Goal: Obtain resource: Download file/media

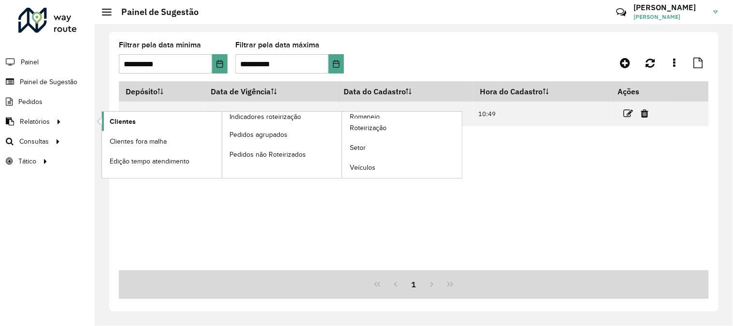
click at [129, 124] on span "Clientes" at bounding box center [123, 121] width 26 height 10
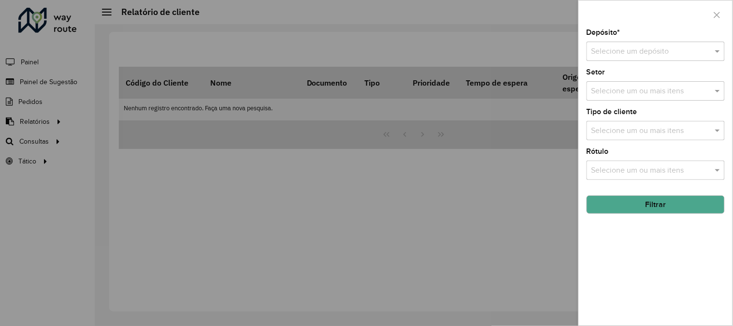
click at [656, 61] on div "Depósito * Selecione um depósito Setor Selecione um ou mais itens Tipo de clien…" at bounding box center [656, 177] width 154 height 296
click at [625, 52] on input "text" at bounding box center [645, 52] width 109 height 12
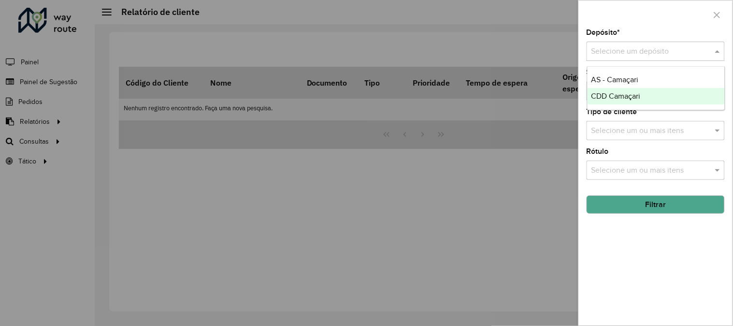
click at [611, 90] on div "CDD Camaçari" at bounding box center [655, 96] width 137 height 16
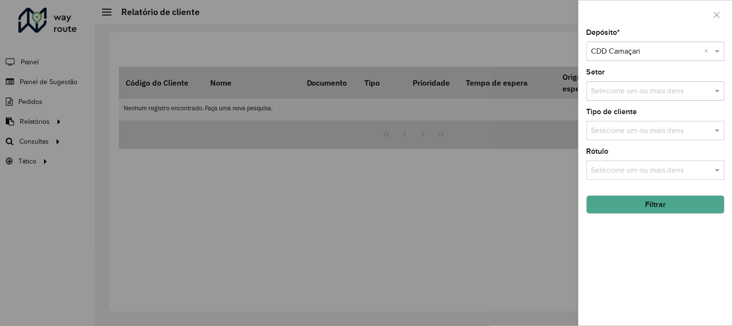
click at [659, 204] on button "Filtrar" at bounding box center [656, 204] width 138 height 18
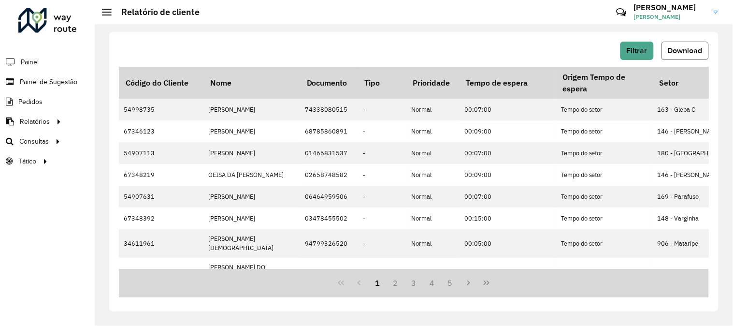
click at [677, 49] on span "Download" at bounding box center [685, 50] width 35 height 8
